Goal: Task Accomplishment & Management: Complete application form

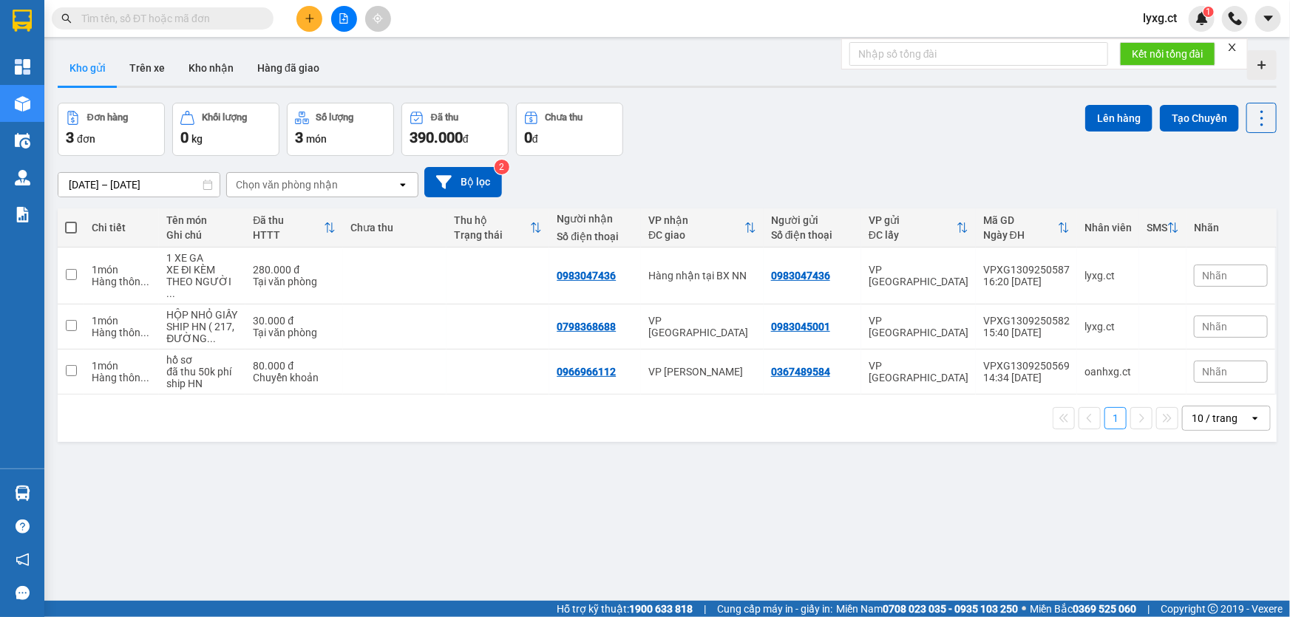
click at [311, 23] on icon "plus" at bounding box center [309, 18] width 10 height 10
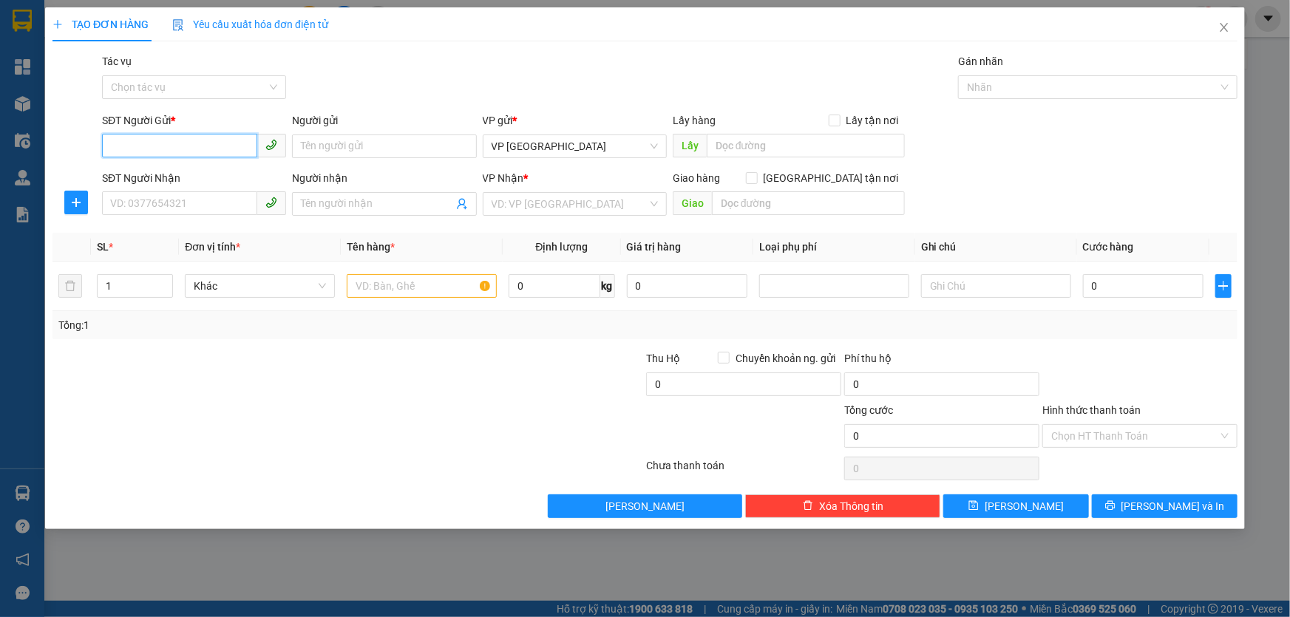
click at [208, 139] on input "SĐT Người Gửi *" at bounding box center [179, 146] width 155 height 24
type input "0376511581"
drag, startPoint x: 157, startPoint y: 197, endPoint x: 162, endPoint y: 191, distance: 7.9
click at [157, 197] on input "SĐT Người Nhận" at bounding box center [179, 203] width 155 height 24
click at [487, 202] on div "VD: VP [GEOGRAPHIC_DATA]" at bounding box center [575, 204] width 184 height 24
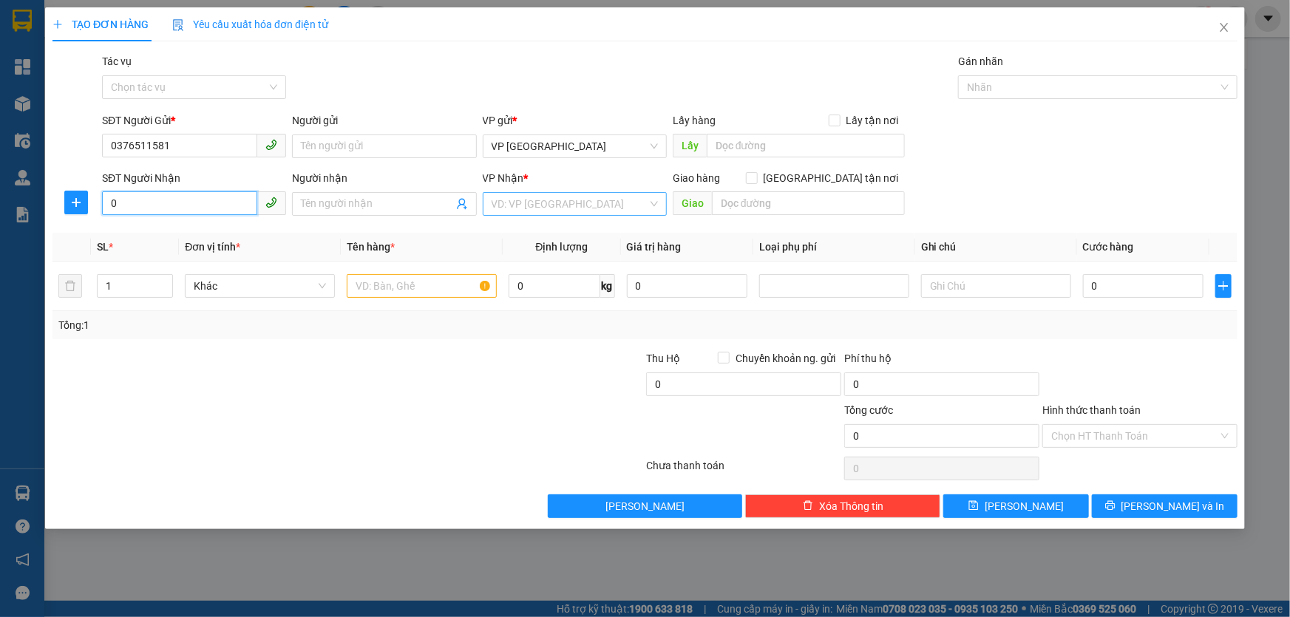
type input "0"
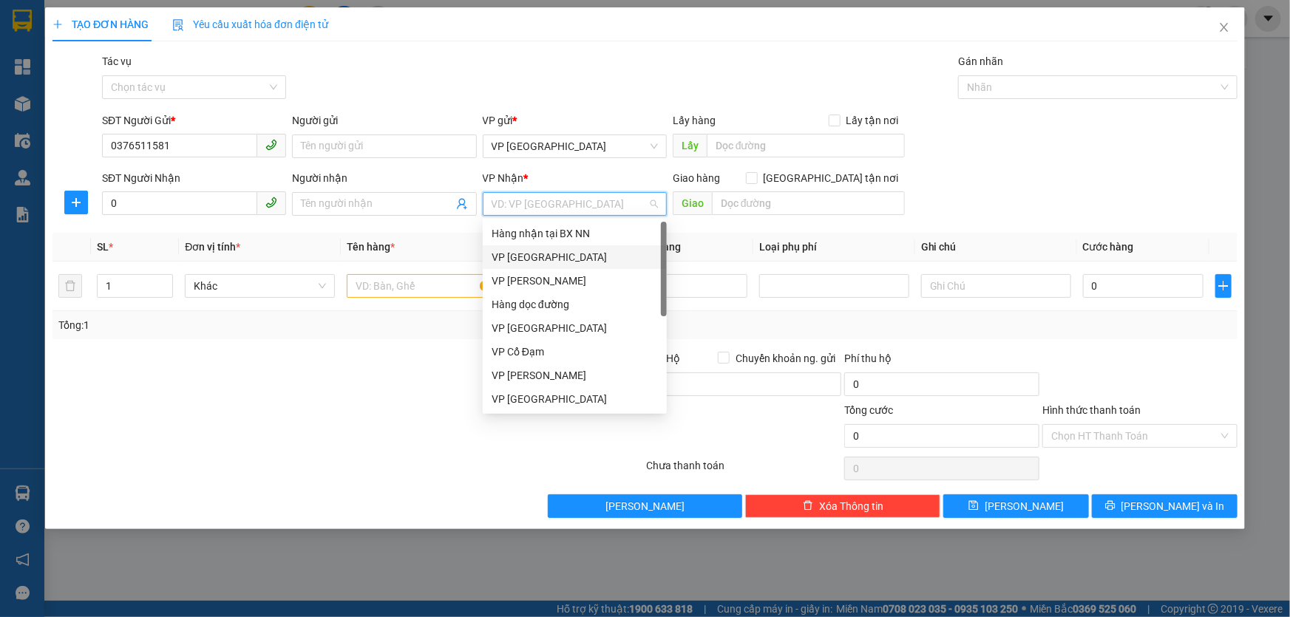
click at [539, 251] on div "VP [GEOGRAPHIC_DATA]" at bounding box center [574, 257] width 166 height 16
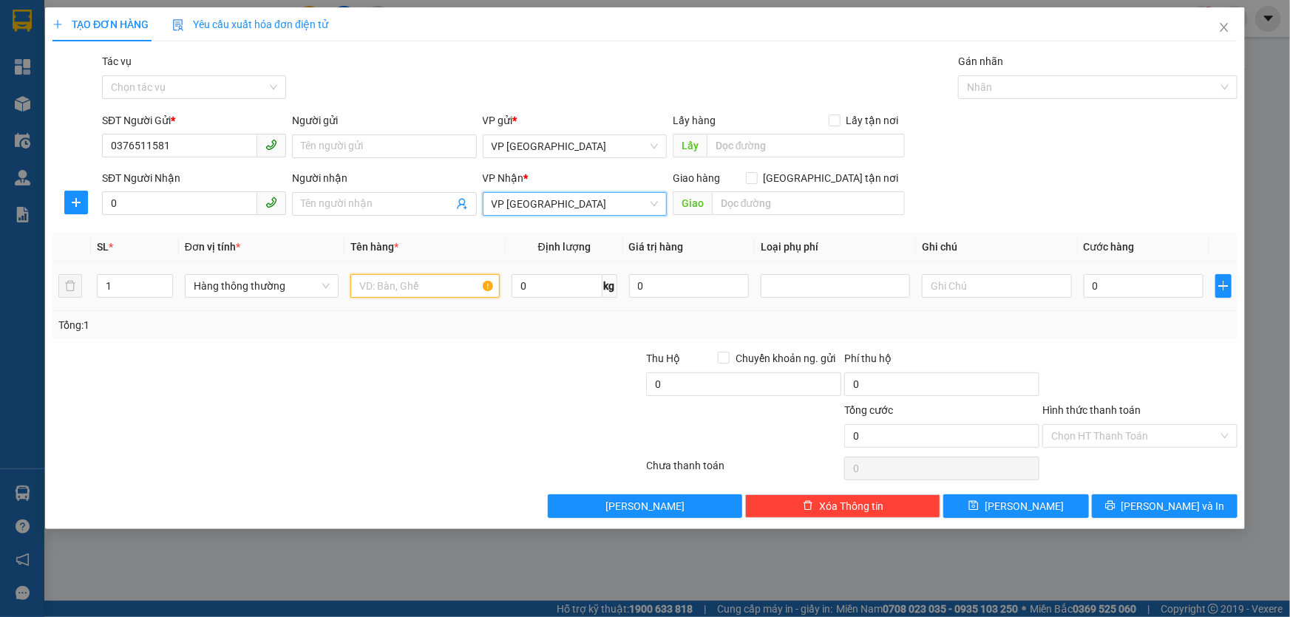
click at [421, 287] on input "text" at bounding box center [424, 286] width 149 height 24
type input "1 XE GA"
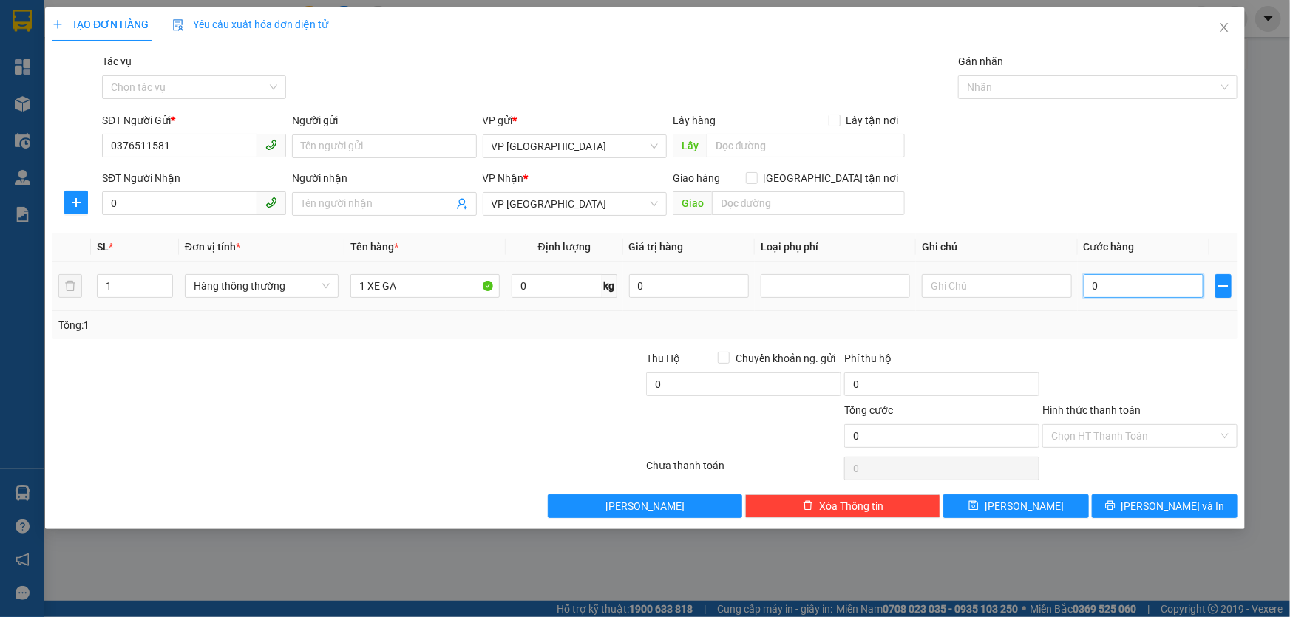
click at [1179, 282] on input "0" at bounding box center [1143, 286] width 120 height 24
type input "2"
type input "28"
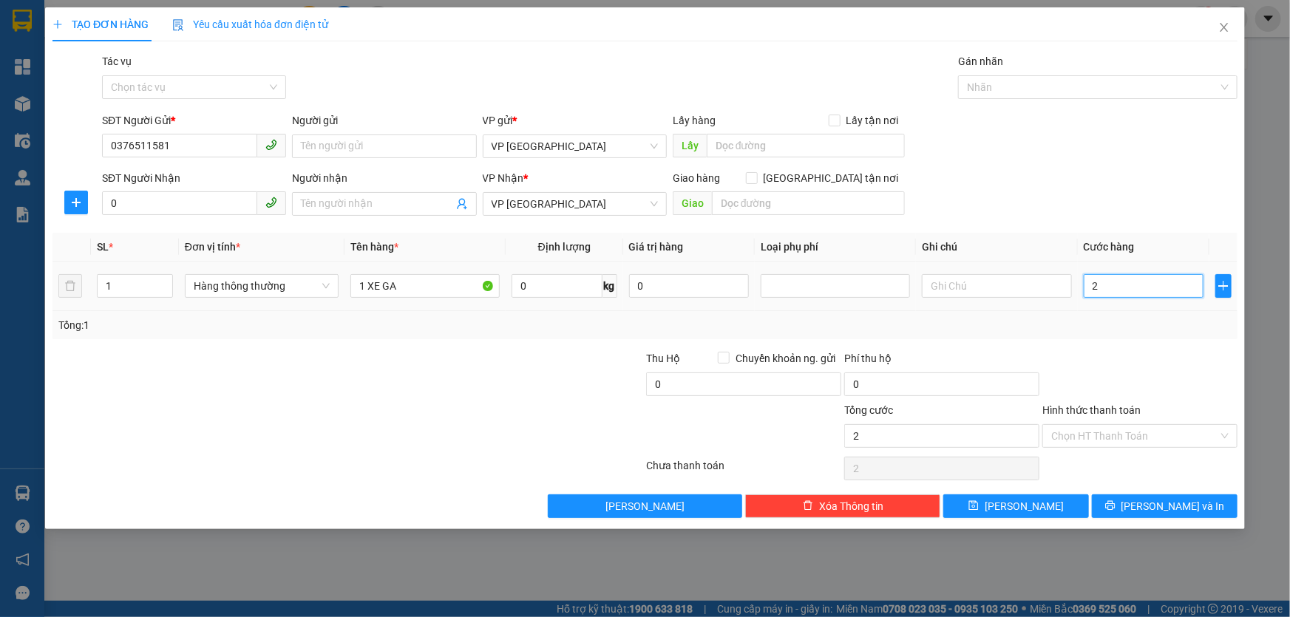
type input "28"
type input "280"
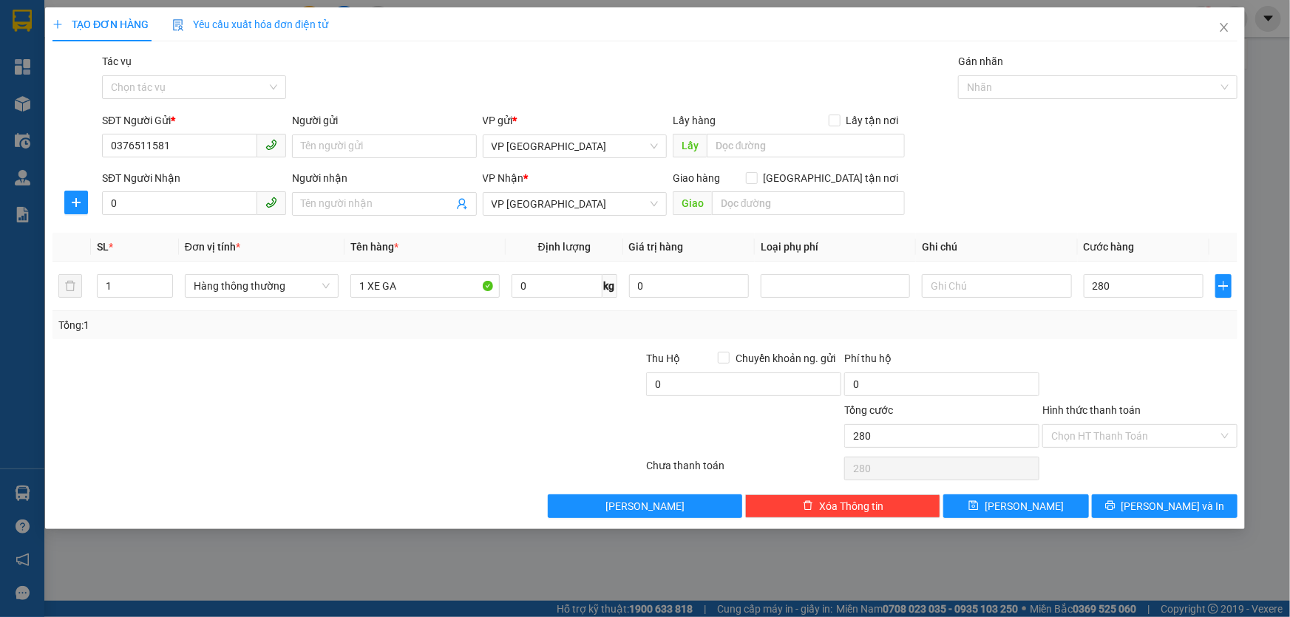
type input "280.000"
drag, startPoint x: 1118, startPoint y: 323, endPoint x: 1127, endPoint y: 311, distance: 14.8
click at [1119, 320] on div "Tổng: 1" at bounding box center [644, 325] width 1173 height 16
click at [1162, 441] on input "Hình thức thanh toán" at bounding box center [1134, 436] width 167 height 22
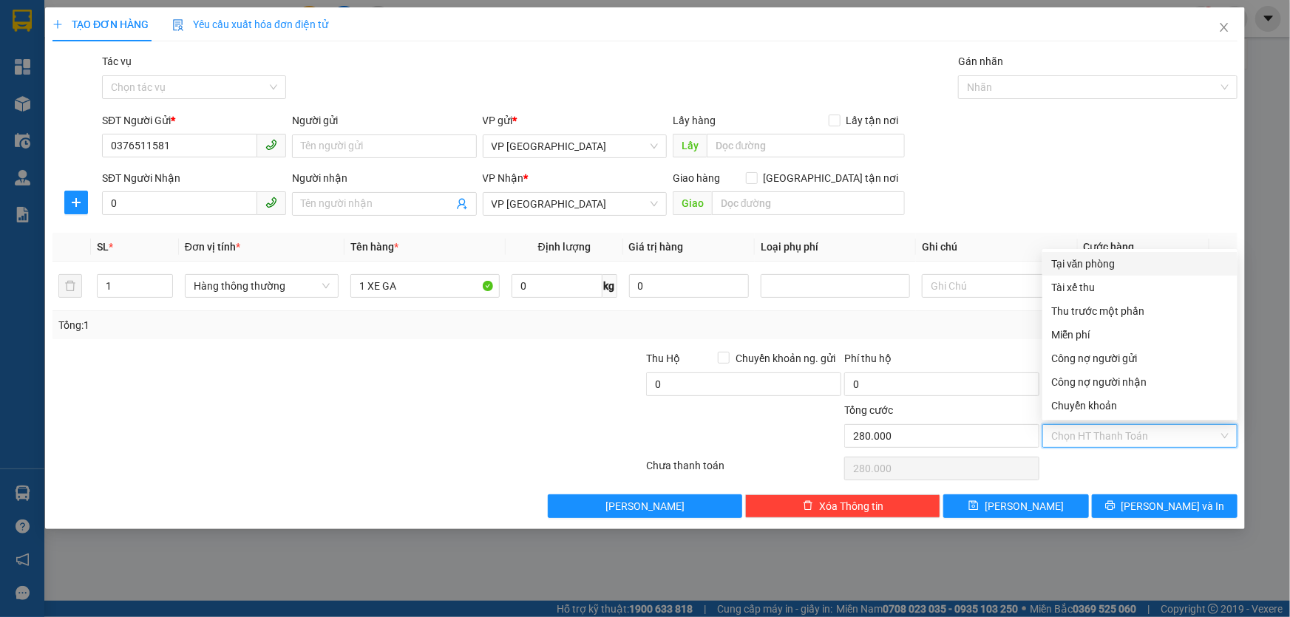
click at [1071, 265] on div "Tại văn phòng" at bounding box center [1139, 264] width 177 height 16
type input "0"
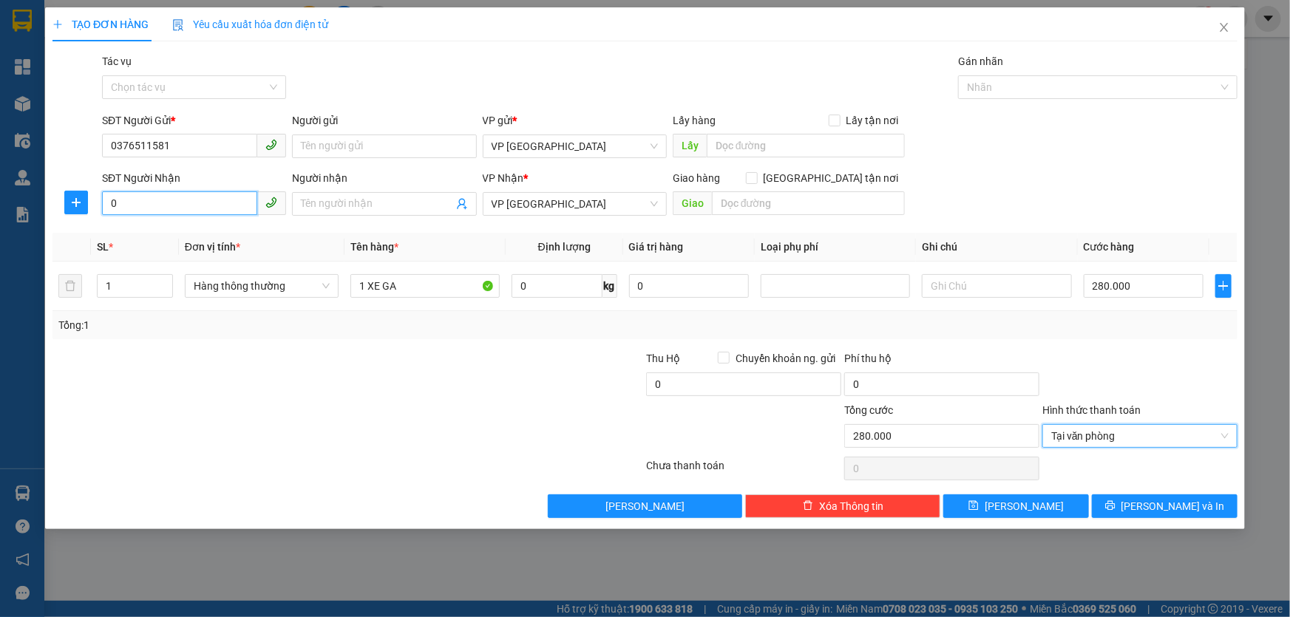
drag, startPoint x: 197, startPoint y: 207, endPoint x: 222, endPoint y: 214, distance: 26.9
click at [196, 207] on input "0" at bounding box center [179, 203] width 155 height 24
type input "0357313182"
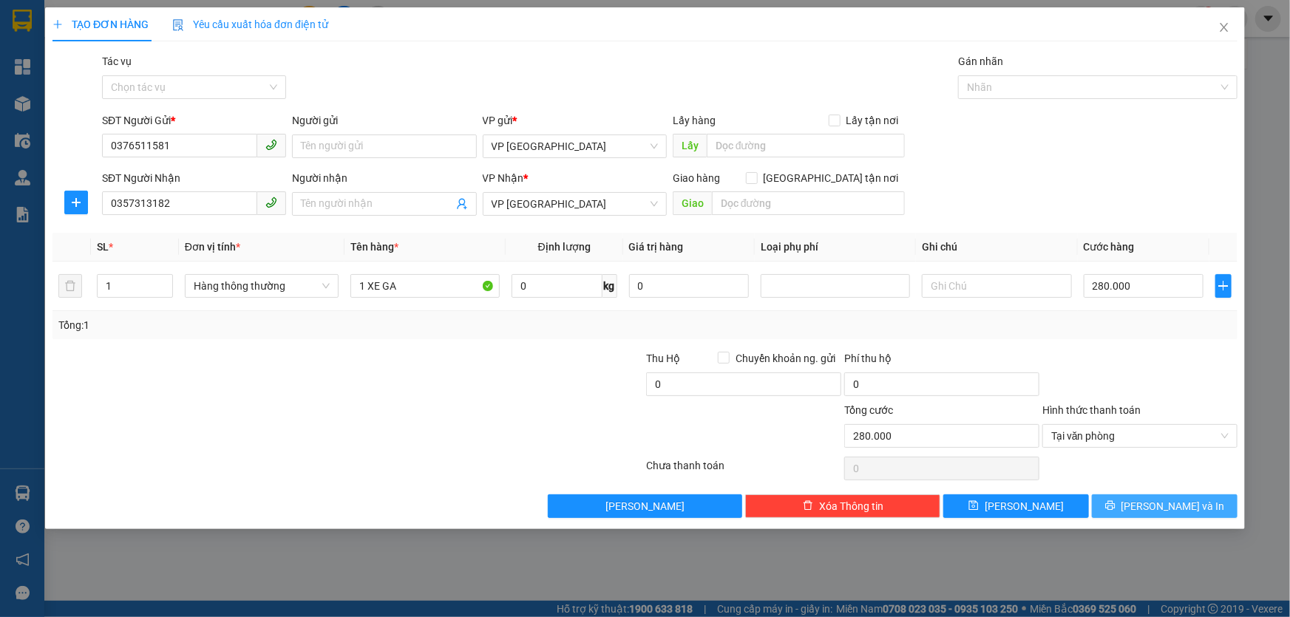
click at [1160, 505] on span "[PERSON_NAME] và In" at bounding box center [1172, 506] width 103 height 16
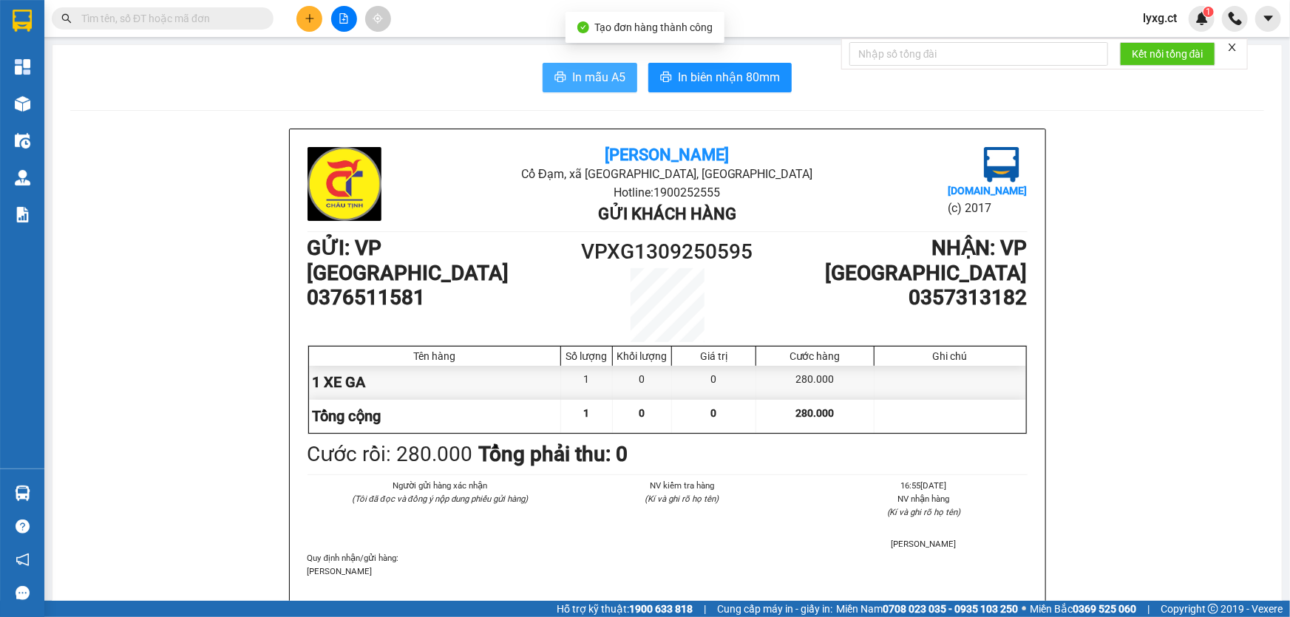
click at [593, 81] on span "In mẫu A5" at bounding box center [598, 77] width 53 height 18
